Goal: Task Accomplishment & Management: Complete application form

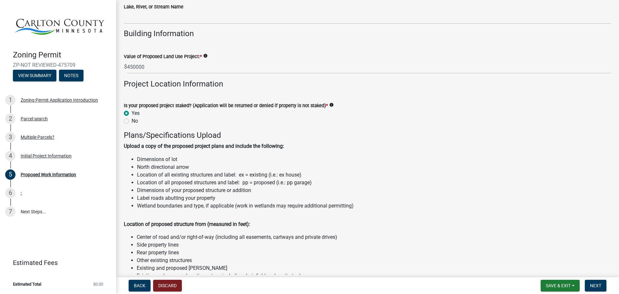
scroll to position [550, 0]
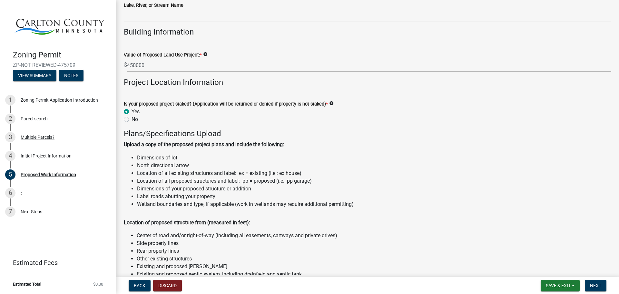
click at [479, 115] on div "Yes" at bounding box center [367, 112] width 487 height 8
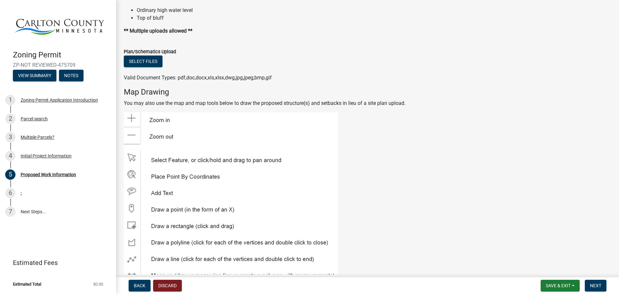
scroll to position [840, 0]
click at [162, 67] on button "Select files" at bounding box center [143, 61] width 39 height 12
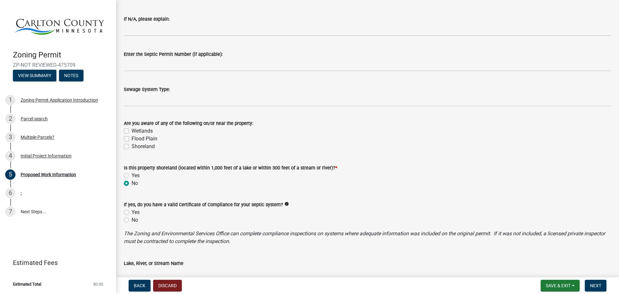
scroll to position [292, 0]
click at [432, 185] on form "Is this property shoreland (located within 1,000 feet of a lake or within 300 f…" at bounding box center [367, 171] width 487 height 31
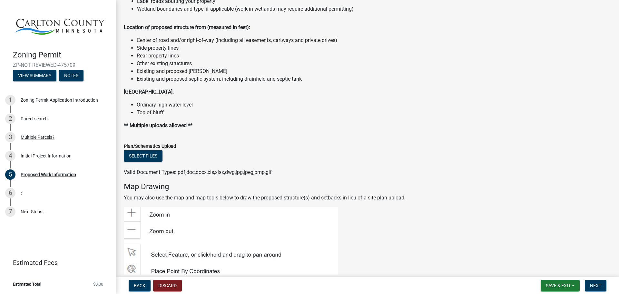
scroll to position [745, 0]
drag, startPoint x: 232, startPoint y: 161, endPoint x: 229, endPoint y: 168, distance: 8.4
click at [232, 116] on ul "Ordinary high water level Top of bluff" at bounding box center [367, 108] width 487 height 15
click at [139, 161] on button "Select files" at bounding box center [143, 156] width 39 height 12
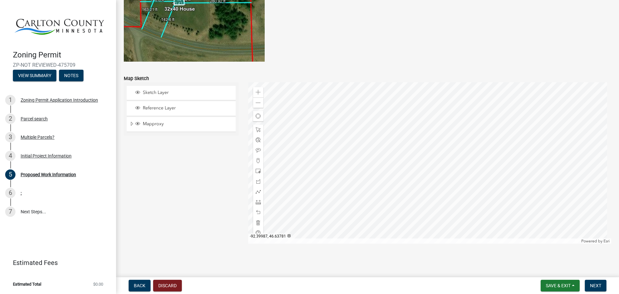
scroll to position [1352, 0]
click at [556, 286] on span "Save & Exit" at bounding box center [558, 285] width 25 height 5
click at [590, 286] on span "Next" at bounding box center [595, 285] width 11 height 5
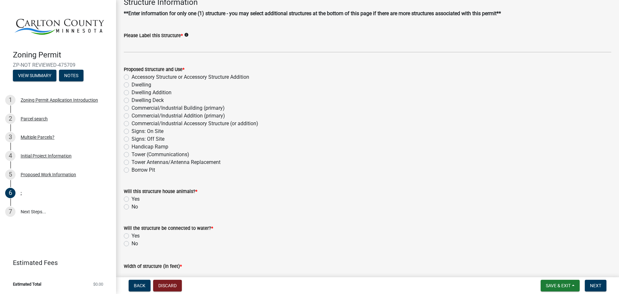
scroll to position [39, 0]
click at [132, 111] on label "Commercial/Industrial Building (primary)" at bounding box center [178, 107] width 93 height 8
click at [132, 108] on input "Commercial/Industrial Building (primary)" at bounding box center [134, 105] width 4 height 4
radio input "true"
click at [127, 216] on wm-data-entity-input "Will this structure house animals? * Yes No" at bounding box center [367, 197] width 487 height 37
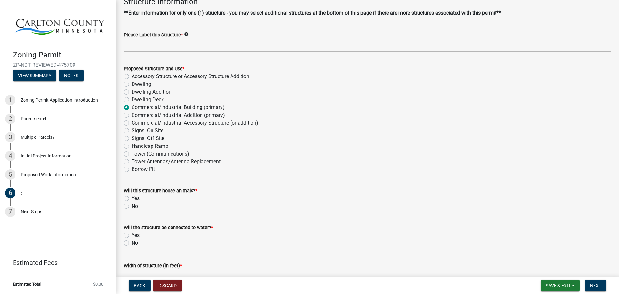
click at [132, 210] on label "No" at bounding box center [135, 206] width 6 height 8
click at [132, 206] on input "No" at bounding box center [134, 204] width 4 height 4
radio input "true"
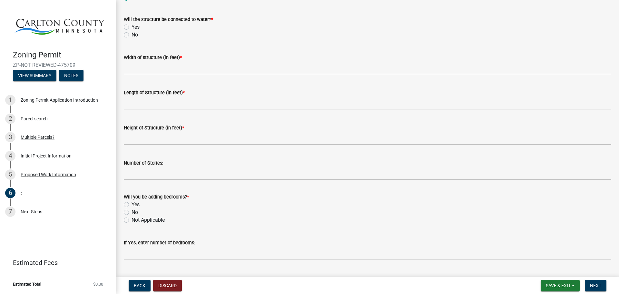
scroll to position [247, 0]
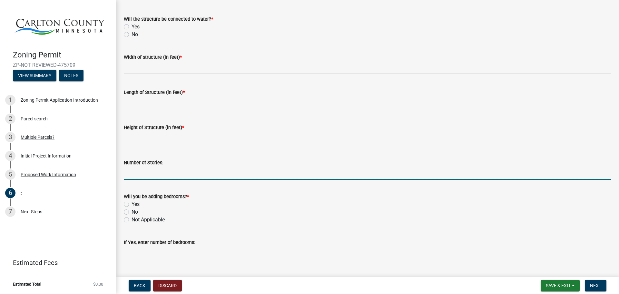
click at [188, 180] on input "Number of Stories:" at bounding box center [367, 172] width 487 height 13
type input "1"
click at [132, 216] on label "No" at bounding box center [135, 212] width 6 height 8
click at [132, 212] on input "No" at bounding box center [134, 210] width 4 height 4
radio input "true"
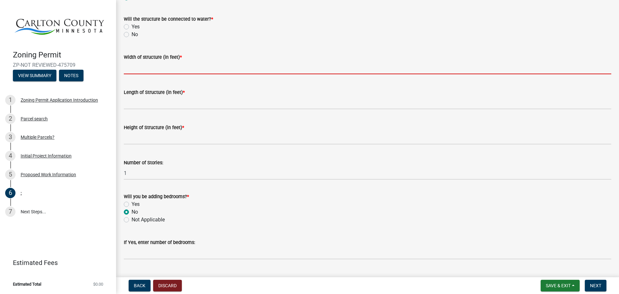
click at [153, 74] on input "Width of structure (in feet) *" at bounding box center [367, 67] width 487 height 13
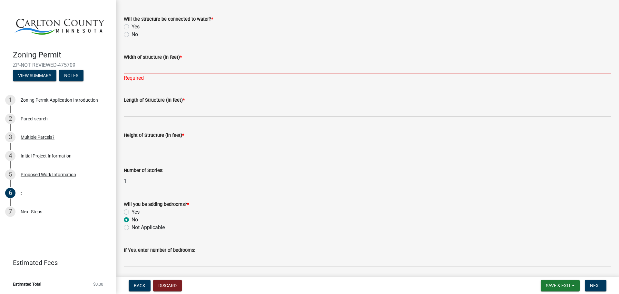
click at [191, 74] on input "Width of structure (in feet) *" at bounding box center [367, 67] width 487 height 13
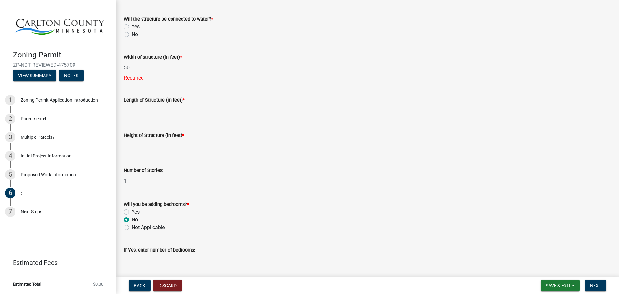
type input "50"
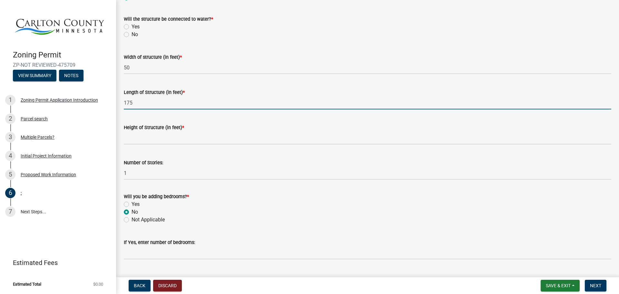
type input "175"
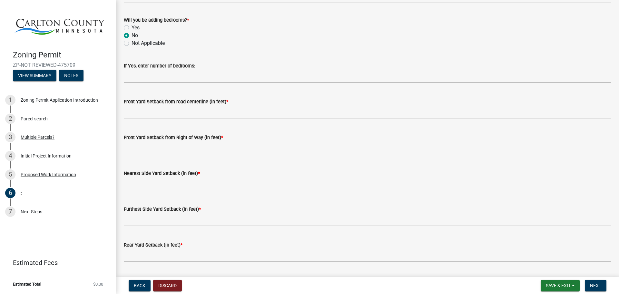
scroll to position [424, 0]
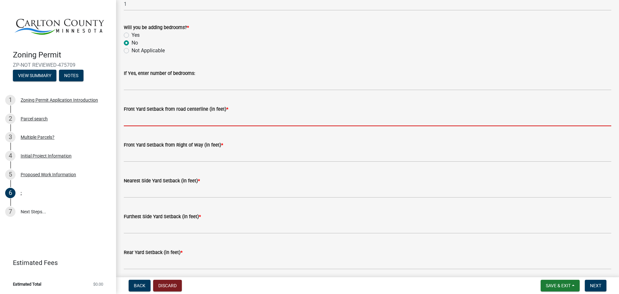
click at [188, 126] on input "text" at bounding box center [367, 119] width 487 height 13
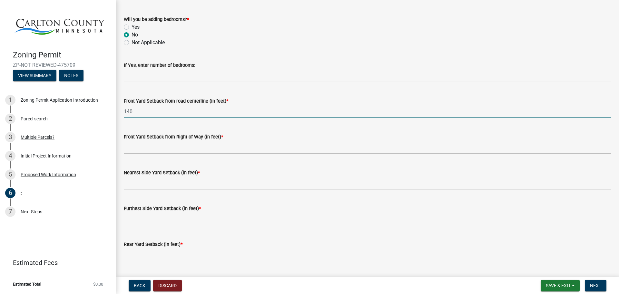
type input "140"
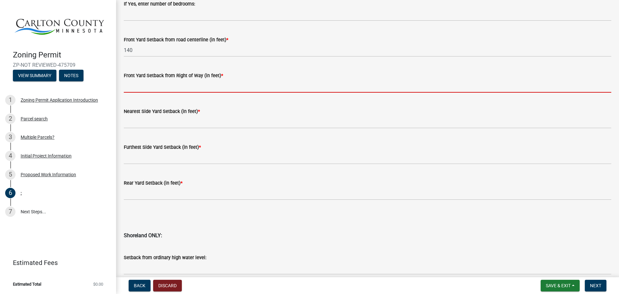
scroll to position [494, 0]
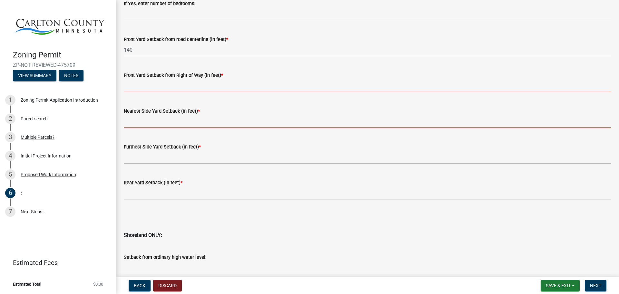
click at [156, 128] on form "Nearest Side Yard Setback (in feet) *" at bounding box center [367, 117] width 487 height 21
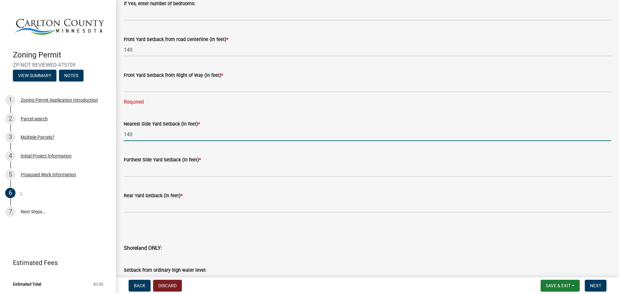
type input "140"
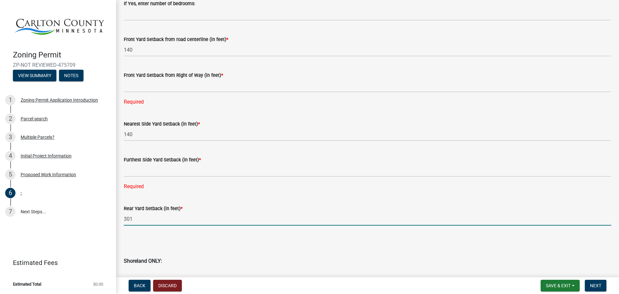
type input "301"
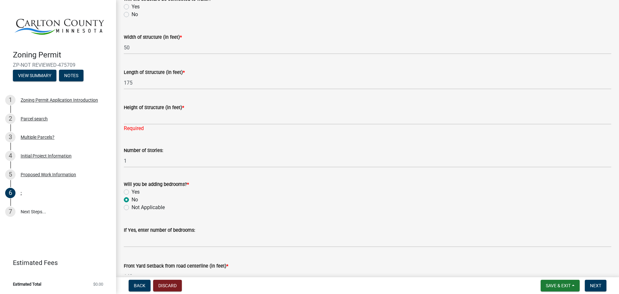
scroll to position [267, 0]
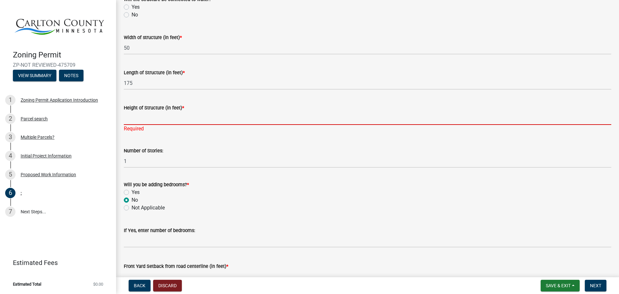
click at [161, 125] on input "Height of Structure (in feet) *" at bounding box center [367, 118] width 487 height 13
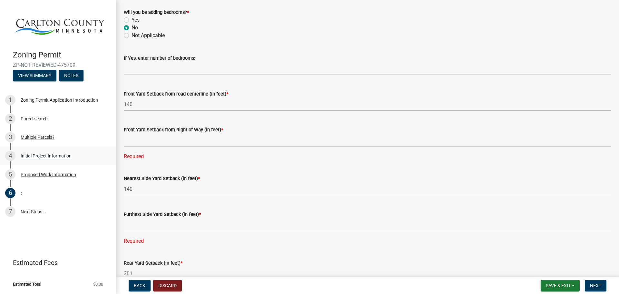
scroll to position [439, 0]
type input "33"
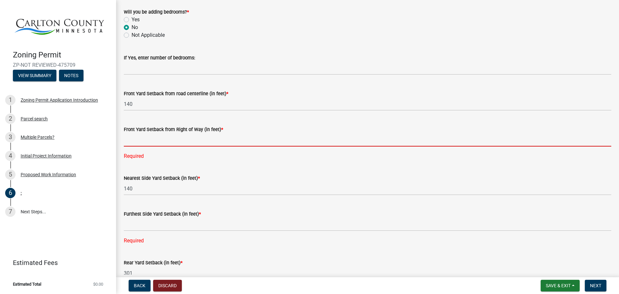
click at [191, 146] on input "text" at bounding box center [367, 139] width 487 height 13
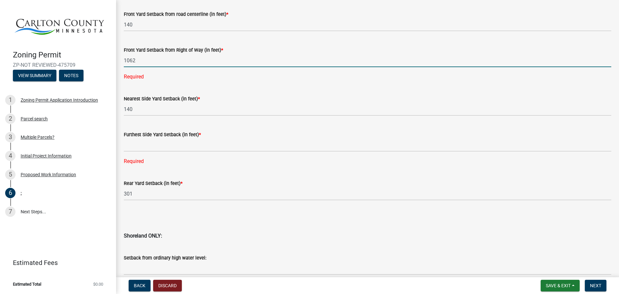
type input "1062"
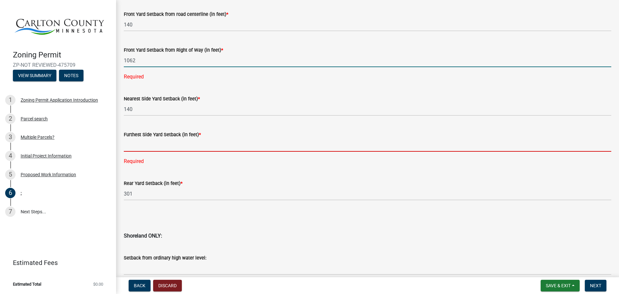
scroll to position [511, 0]
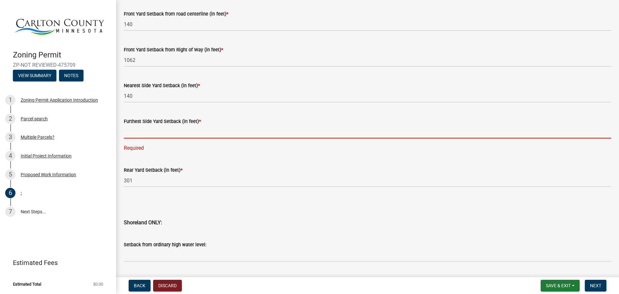
click at [160, 152] on div "Furthest Side Yard Setback (in feet) * Required" at bounding box center [367, 130] width 487 height 44
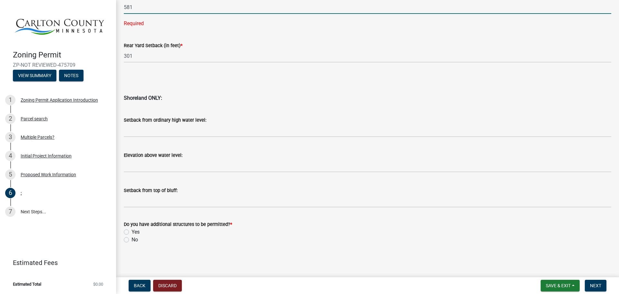
scroll to position [691, 0]
type input "581"
click at [132, 239] on label "No" at bounding box center [135, 240] width 6 height 8
click at [132, 239] on input "No" at bounding box center [134, 238] width 4 height 4
radio input "true"
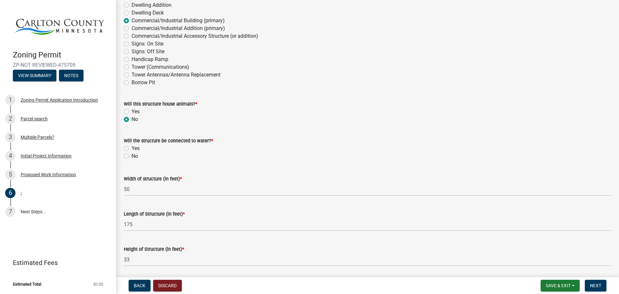
scroll to position [125, 0]
click at [132, 153] on label "Yes" at bounding box center [136, 149] width 8 height 8
click at [132, 149] on input "Yes" at bounding box center [134, 147] width 4 height 4
radio input "true"
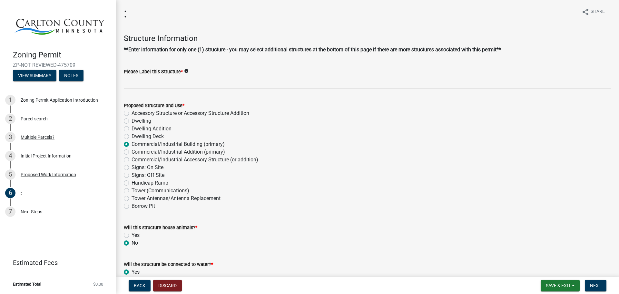
scroll to position [0, 0]
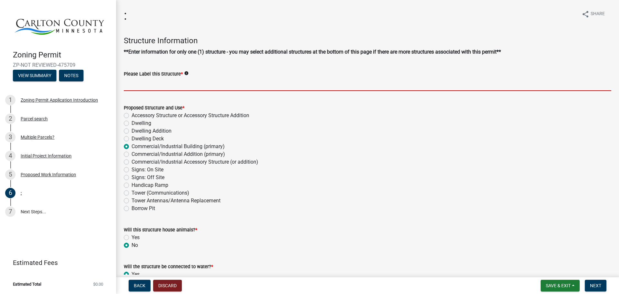
click at [209, 91] on input "Please Label this Structure *" at bounding box center [367, 84] width 487 height 13
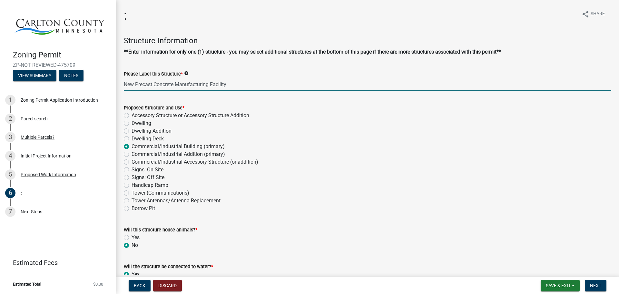
type input "New Precast Concrete Manufacturing Facility"
click at [189, 75] on icon "info" at bounding box center [186, 73] width 5 height 5
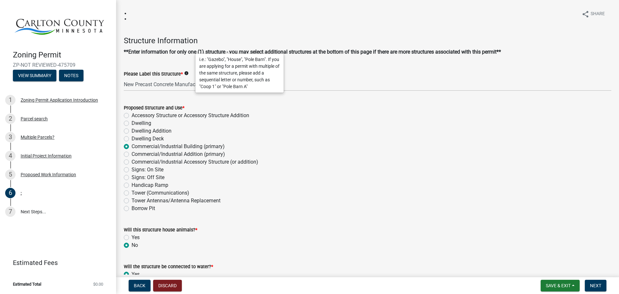
click at [157, 103] on form "Proposed Structure and Use * Accessory Structure or Accessory Structure Additio…" at bounding box center [367, 154] width 487 height 116
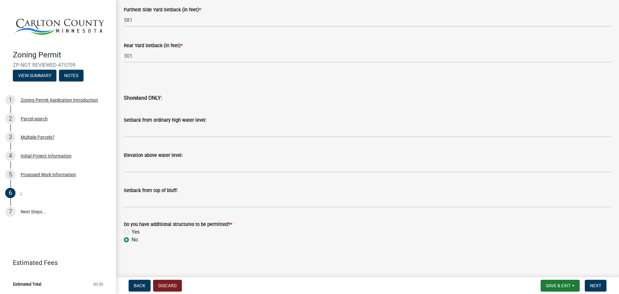
scroll to position [677, 0]
click at [588, 290] on button "Next" at bounding box center [596, 286] width 22 height 12
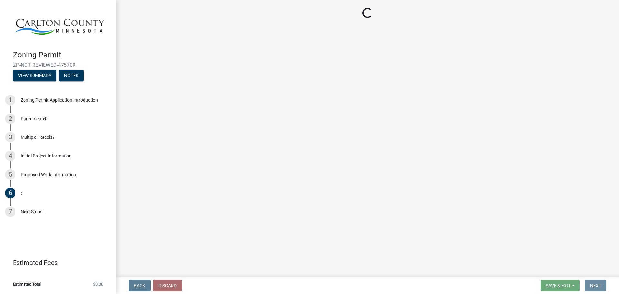
scroll to position [0, 0]
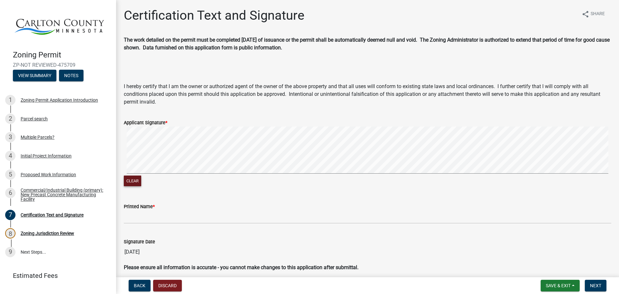
click at [133, 186] on button "Clear" at bounding box center [132, 180] width 17 height 11
click at [122, 152] on div "Applicant Signature * Clear" at bounding box center [367, 149] width 497 height 77
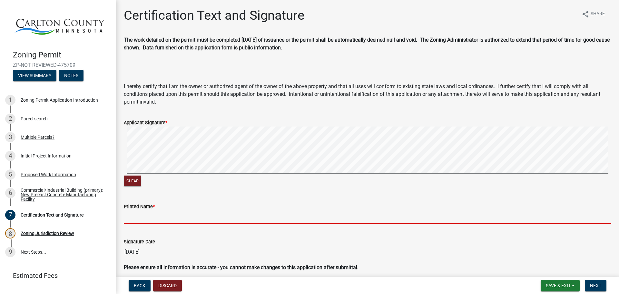
click at [174, 222] on input "Printed Name *" at bounding box center [367, 216] width 487 height 13
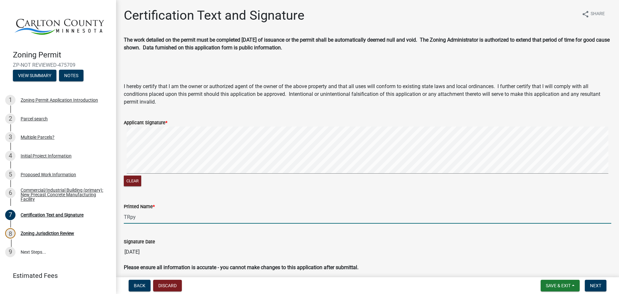
type input "TRp"
type input "[PERSON_NAME] Del [PERSON_NAME]"
click at [597, 290] on button "Next" at bounding box center [596, 286] width 22 height 12
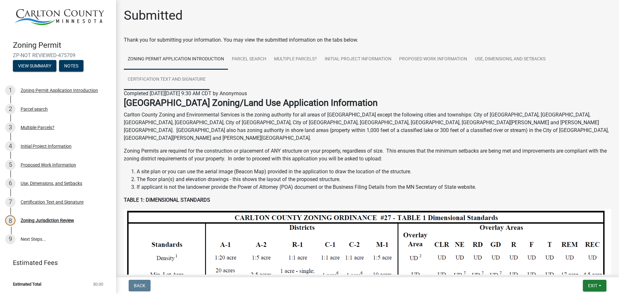
click at [187, 86] on link "Certification Text and Signature" at bounding box center [167, 79] width 86 height 21
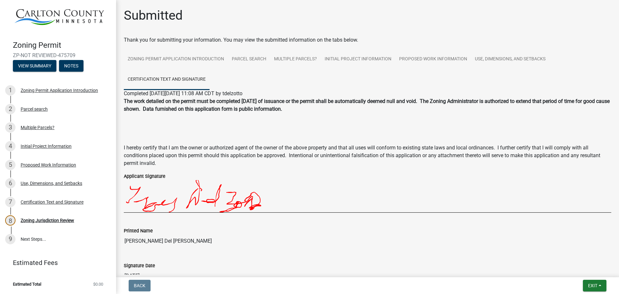
click at [580, 286] on form "Exit Save Save & Exit" at bounding box center [594, 286] width 29 height 12
click at [583, 285] on button "Exit" at bounding box center [595, 286] width 24 height 12
click at [570, 252] on button "Save" at bounding box center [581, 252] width 52 height 15
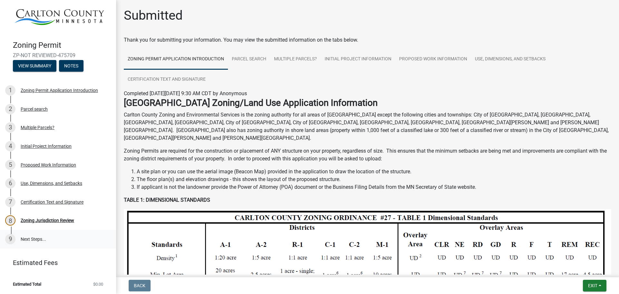
click at [66, 230] on link "9 Next Steps..." at bounding box center [58, 239] width 116 height 19
click at [39, 237] on link "9 Next Steps..." at bounding box center [58, 239] width 116 height 19
click at [40, 237] on link "9 Next Steps..." at bounding box center [58, 239] width 116 height 19
click at [270, 69] on link "Parcel search" at bounding box center [249, 58] width 42 height 21
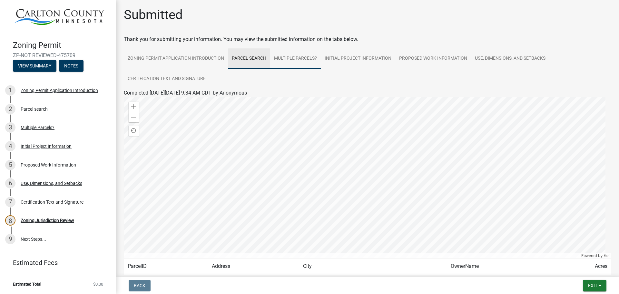
scroll to position [1, 0]
click at [309, 66] on link "Multiple Parcels?" at bounding box center [295, 58] width 51 height 21
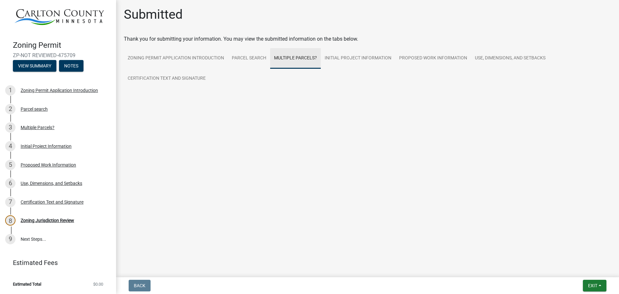
scroll to position [0, 0]
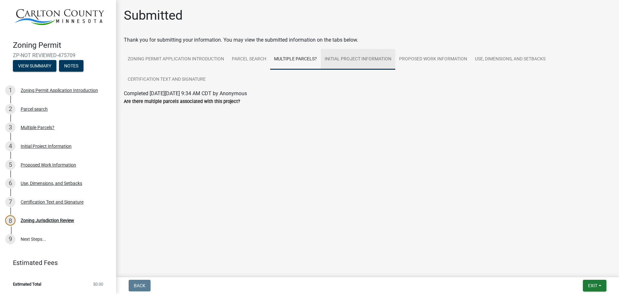
click at [358, 63] on link "Initial Project Information" at bounding box center [358, 59] width 74 height 21
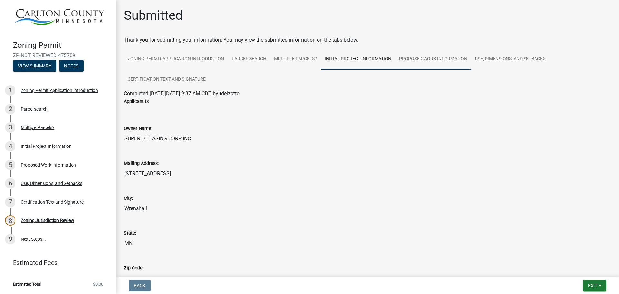
click at [428, 64] on link "Proposed Work Information" at bounding box center [433, 59] width 76 height 21
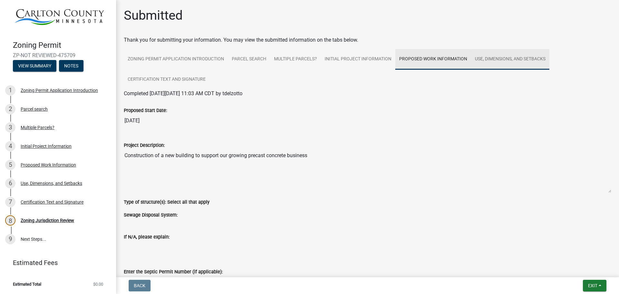
click at [509, 62] on link "Use, Dimensions, and Setbacks" at bounding box center [510, 59] width 78 height 21
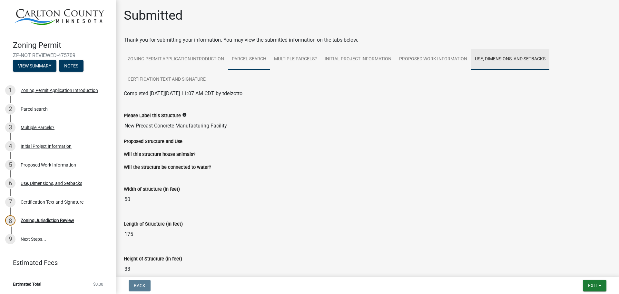
scroll to position [0, 0]
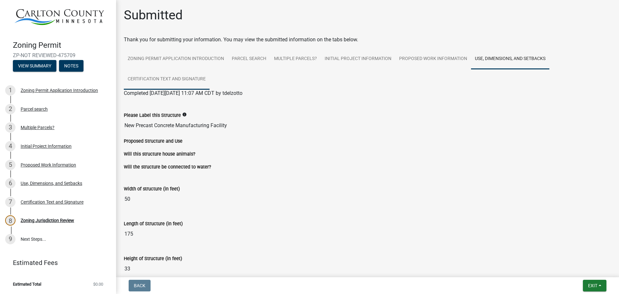
click at [180, 84] on link "Certification Text and Signature" at bounding box center [167, 79] width 86 height 21
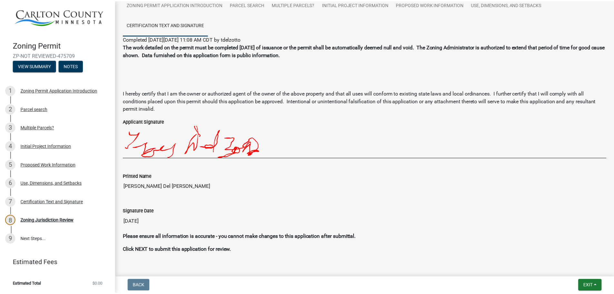
scroll to position [90, 0]
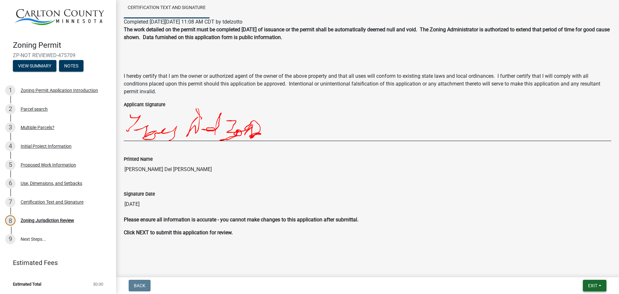
click at [583, 285] on button "Exit" at bounding box center [595, 286] width 24 height 12
click at [565, 270] on button "Save & Exit" at bounding box center [581, 267] width 52 height 15
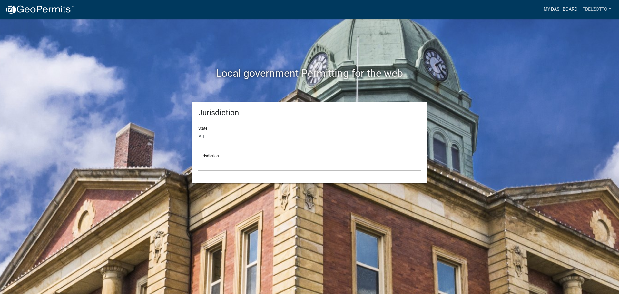
click at [559, 11] on link "My Dashboard" at bounding box center [560, 9] width 39 height 12
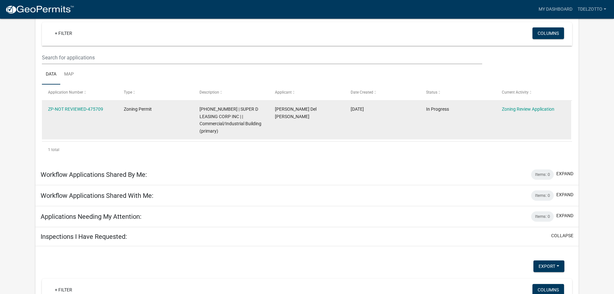
scroll to position [60, 0]
click at [498, 125] on datatable-body-cell "Zoning Review Application" at bounding box center [534, 119] width 76 height 39
click at [93, 111] on link "ZP-NOT REVIEWED-475709" at bounding box center [75, 108] width 55 height 5
